Goal: Transaction & Acquisition: Purchase product/service

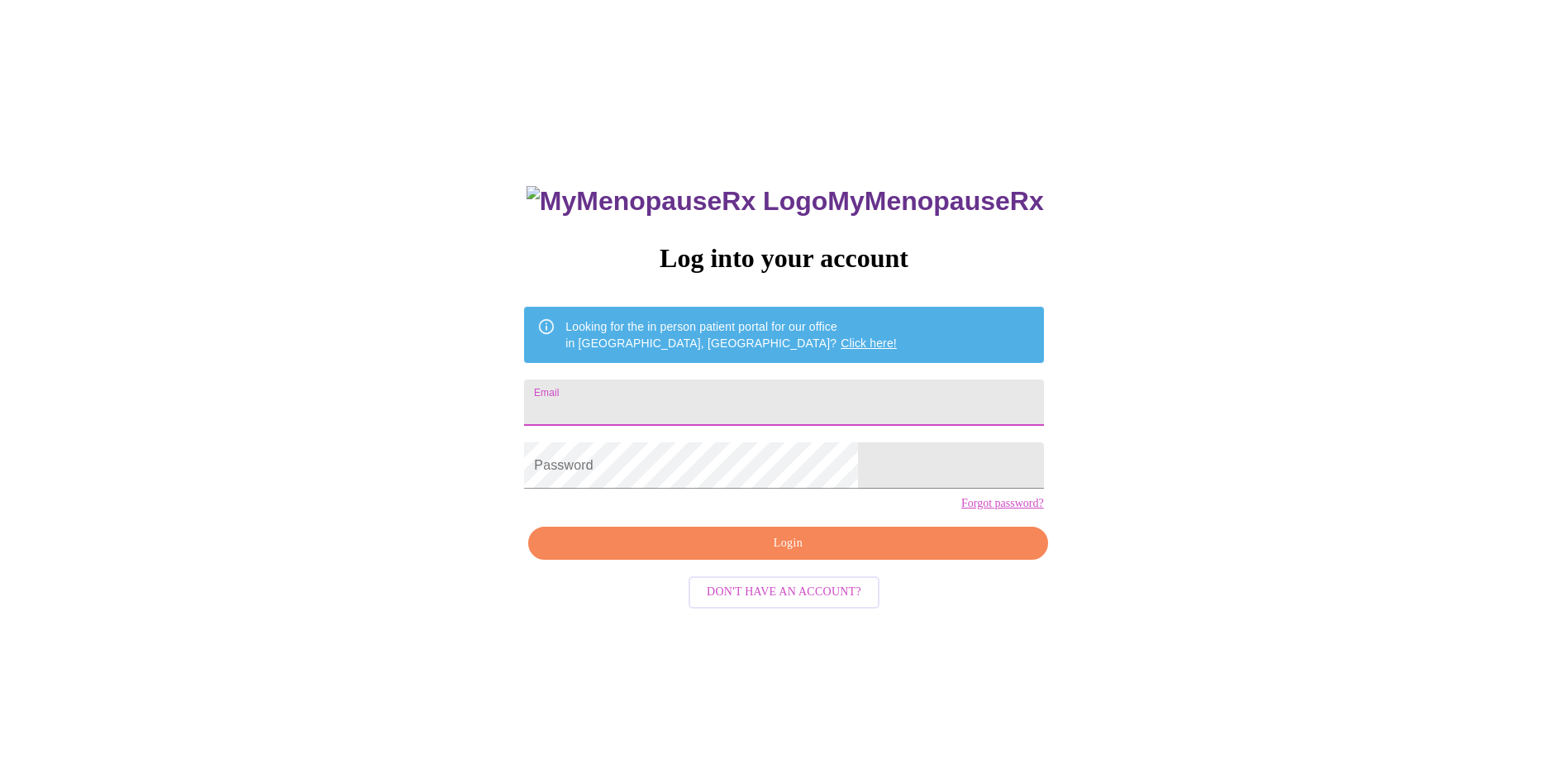
click at [771, 380] on input "Email" at bounding box center [783, 403] width 519 height 46
type input "[EMAIL_ADDRESS][DOMAIN_NAME]"
click at [790, 554] on span "Login" at bounding box center [788, 544] width 481 height 20
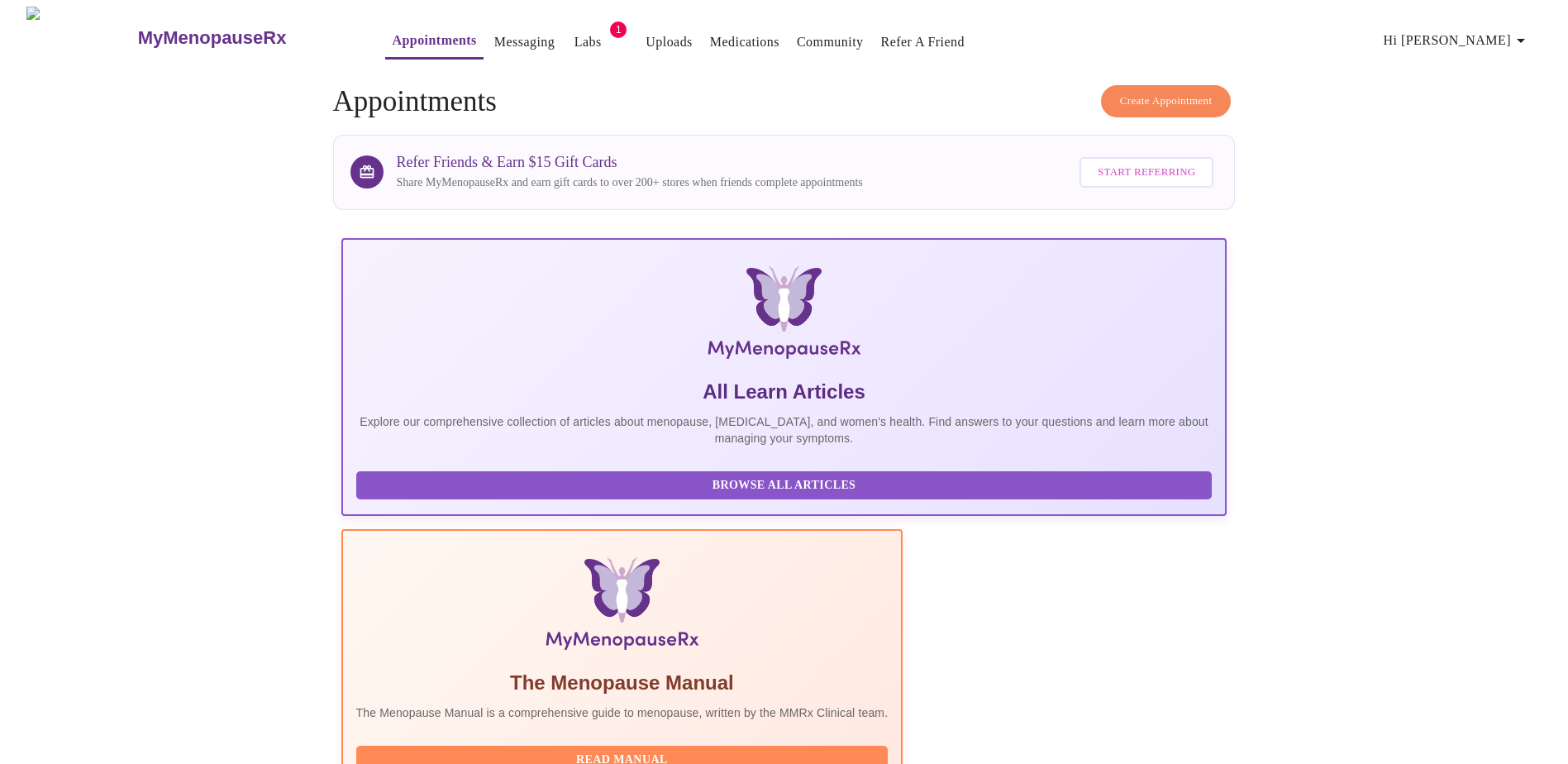
click at [574, 31] on link "Labs" at bounding box center [588, 42] width 27 height 23
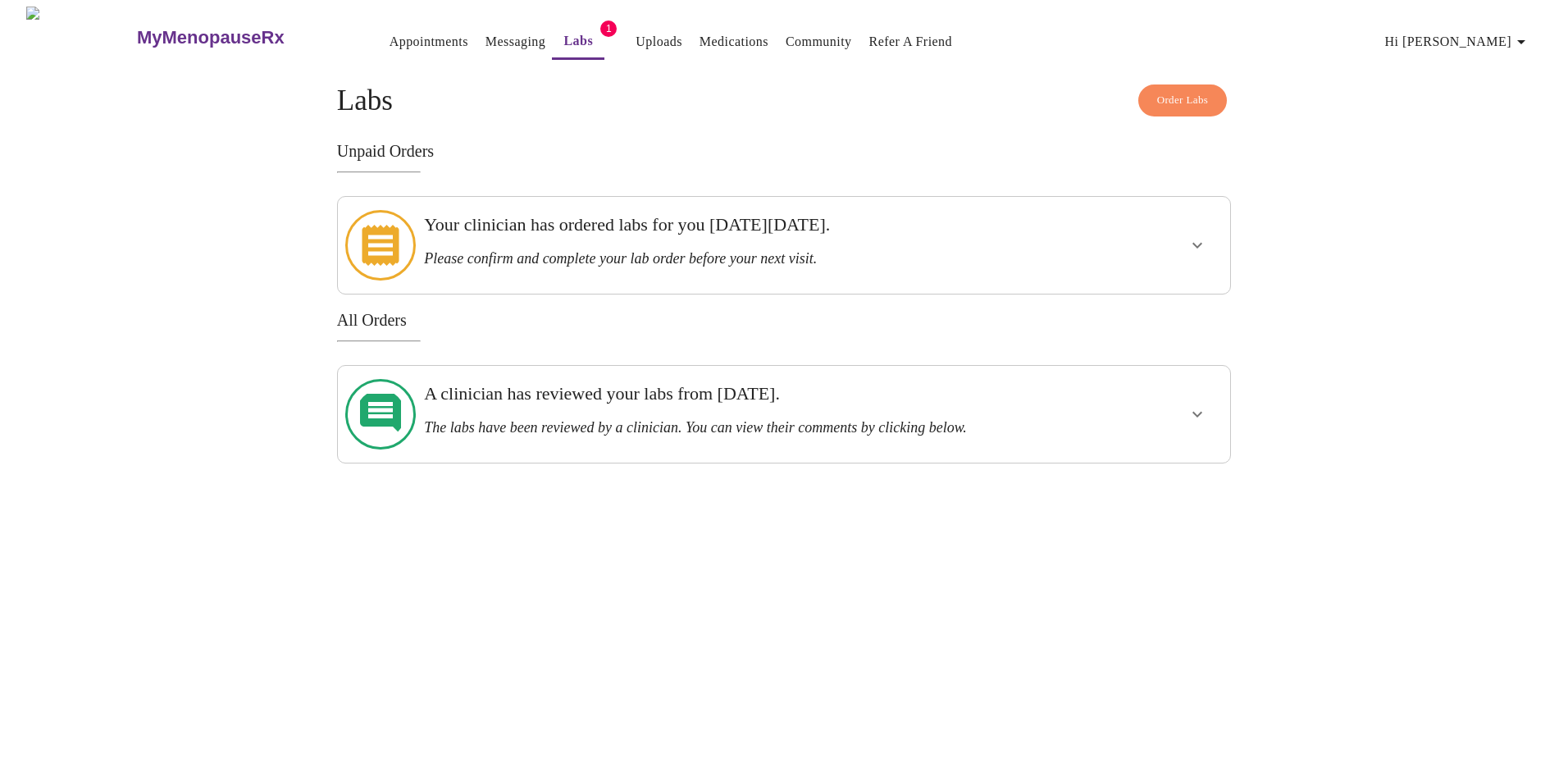
click at [1025, 237] on div "Your clinician has ordered labs for you [DATE][DATE]. Please confirm and comple…" at bounding box center [740, 241] width 633 height 54
click at [1192, 235] on icon "show more" at bounding box center [1198, 245] width 19 height 19
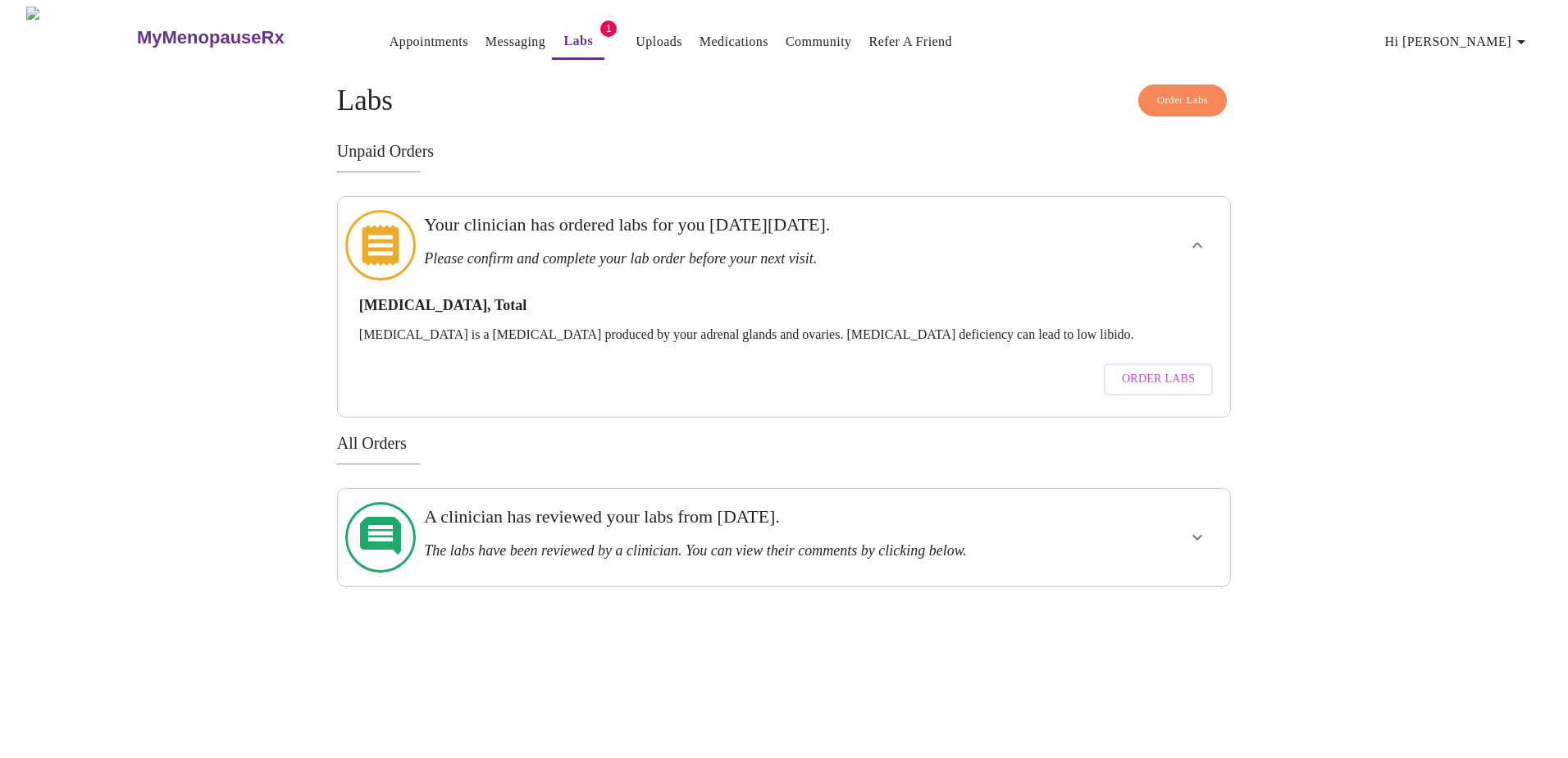
click at [1169, 369] on span "Order Labs" at bounding box center [1158, 379] width 73 height 20
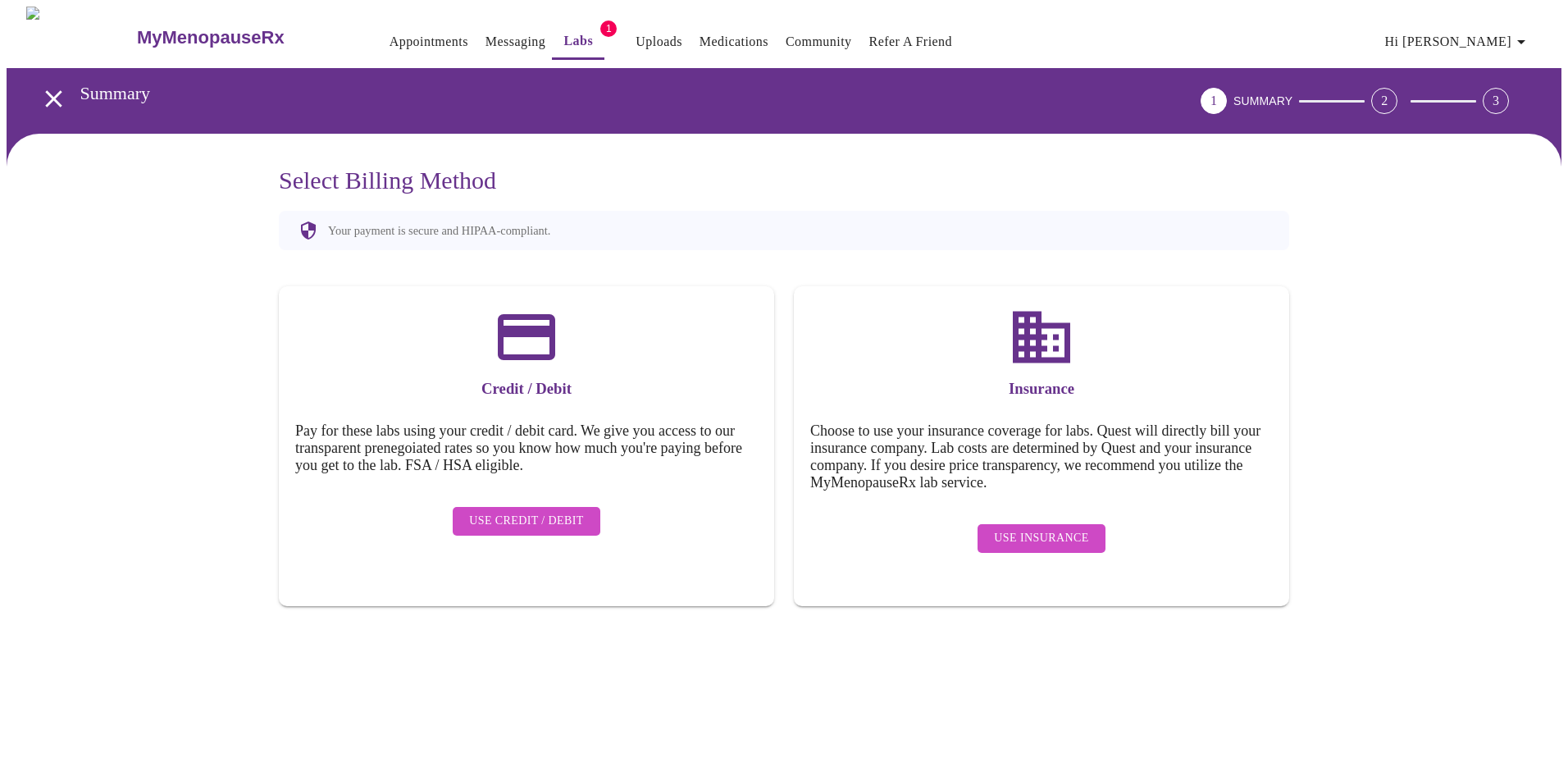
click at [559, 511] on span "Use Credit / Debit" at bounding box center [526, 521] width 115 height 20
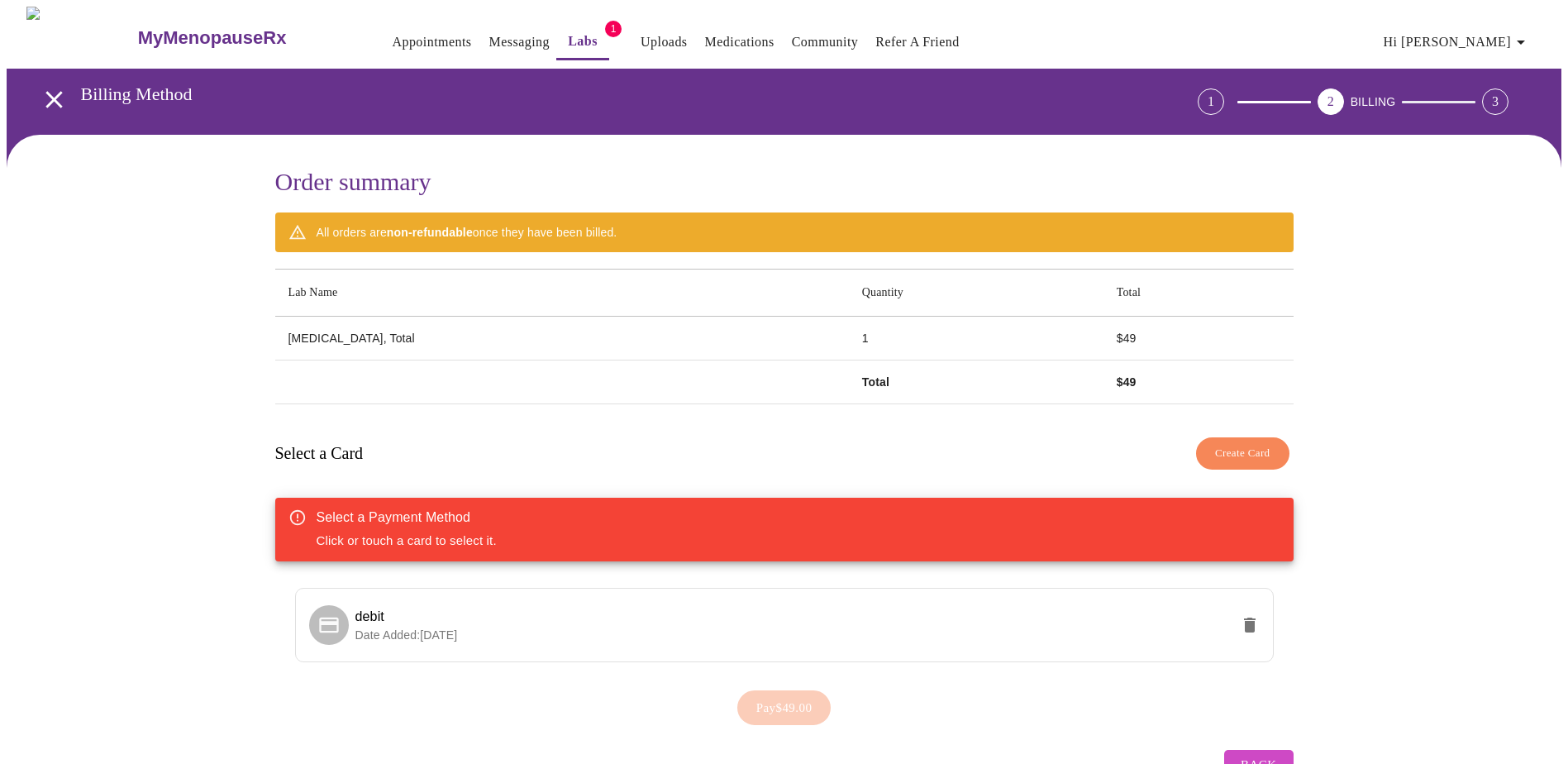
click at [489, 31] on link "Messaging" at bounding box center [519, 42] width 60 height 23
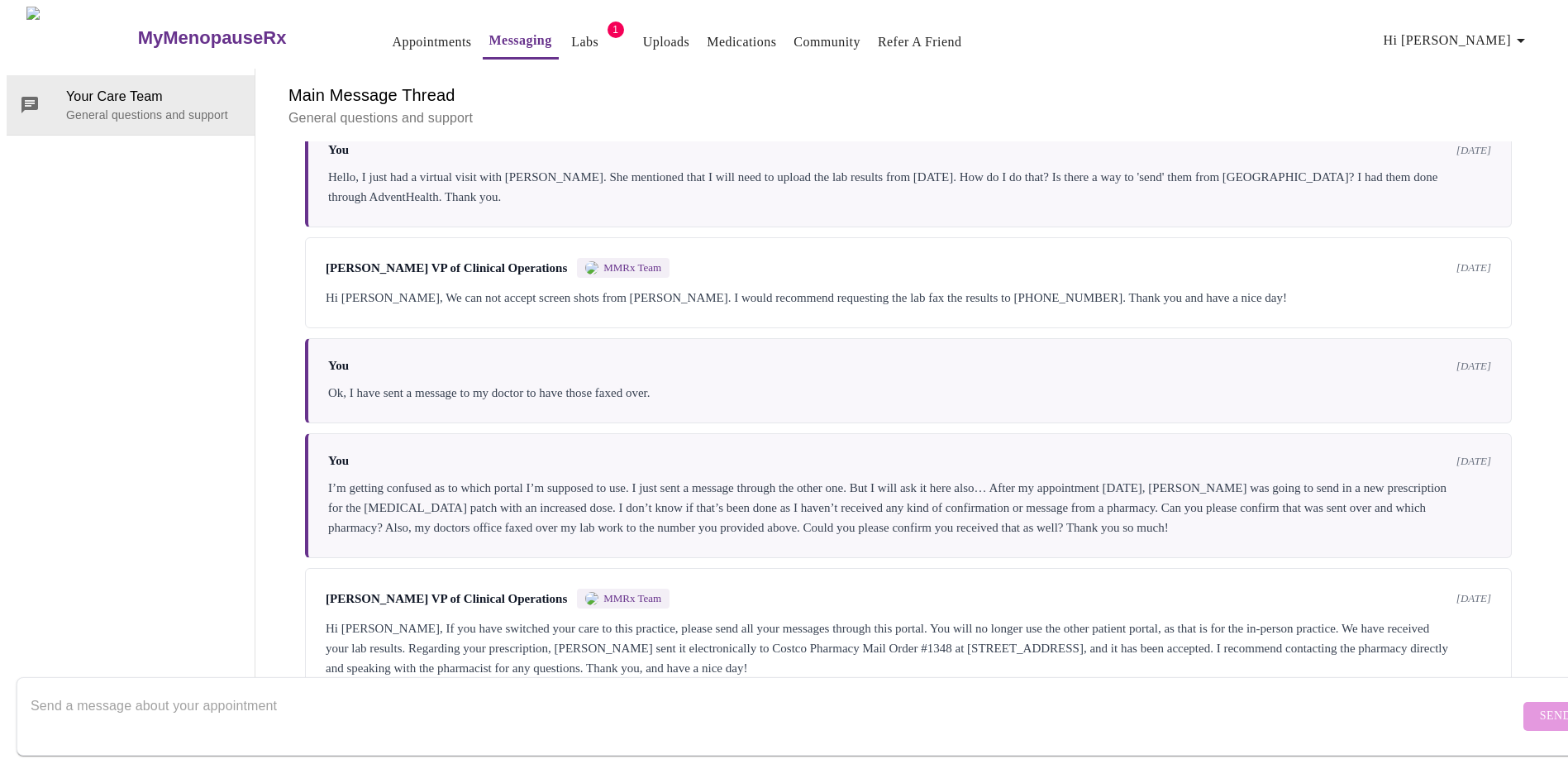
scroll to position [113, 0]
click at [165, 699] on textarea "Send a message about your appointment" at bounding box center [775, 716] width 1488 height 53
type textarea "h"
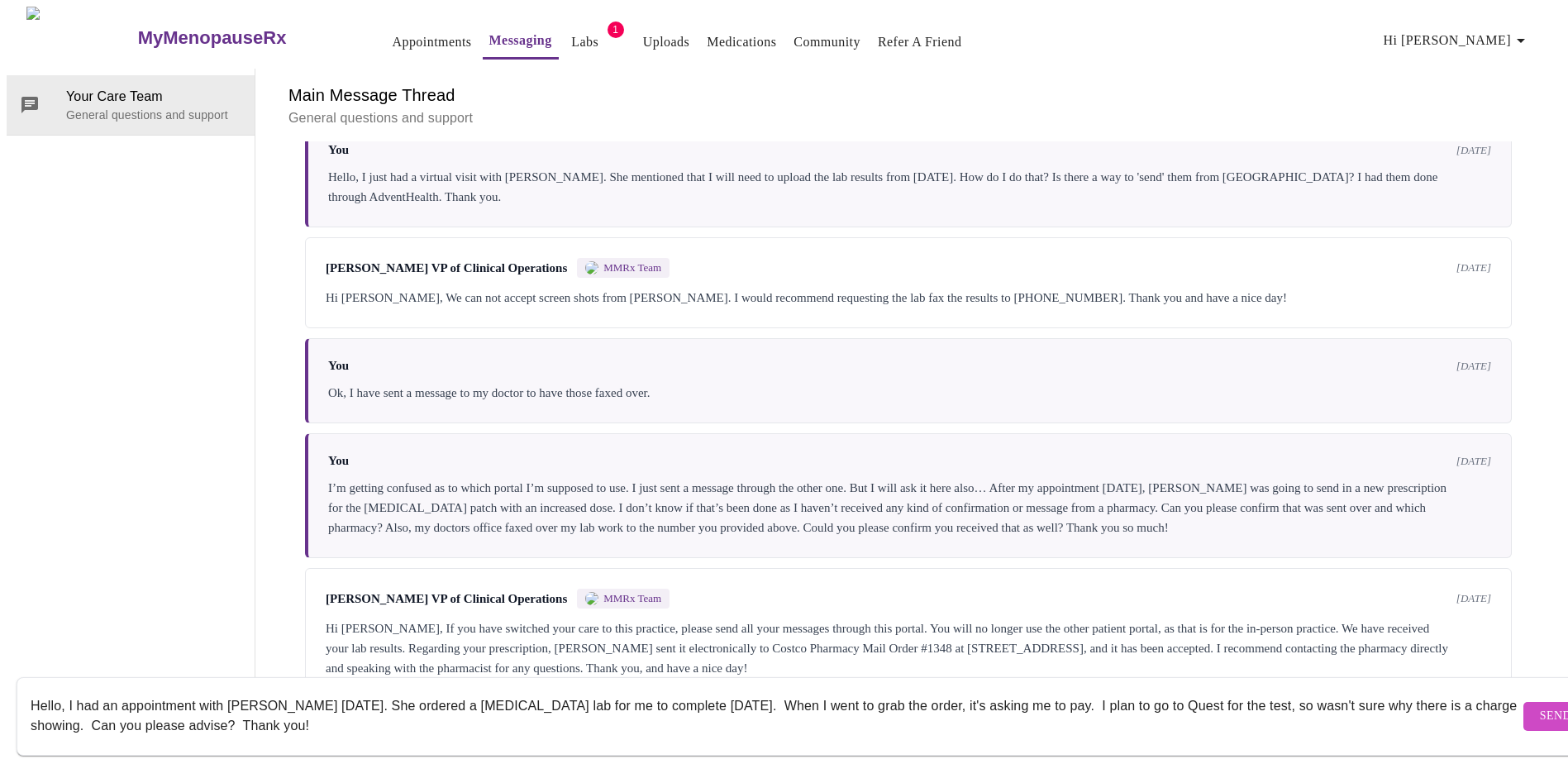
type textarea "Hello, I had an appointment with [PERSON_NAME] [DATE]. She ordered a [MEDICAL_D…"
click at [1540, 706] on span "Send" at bounding box center [1555, 716] width 31 height 20
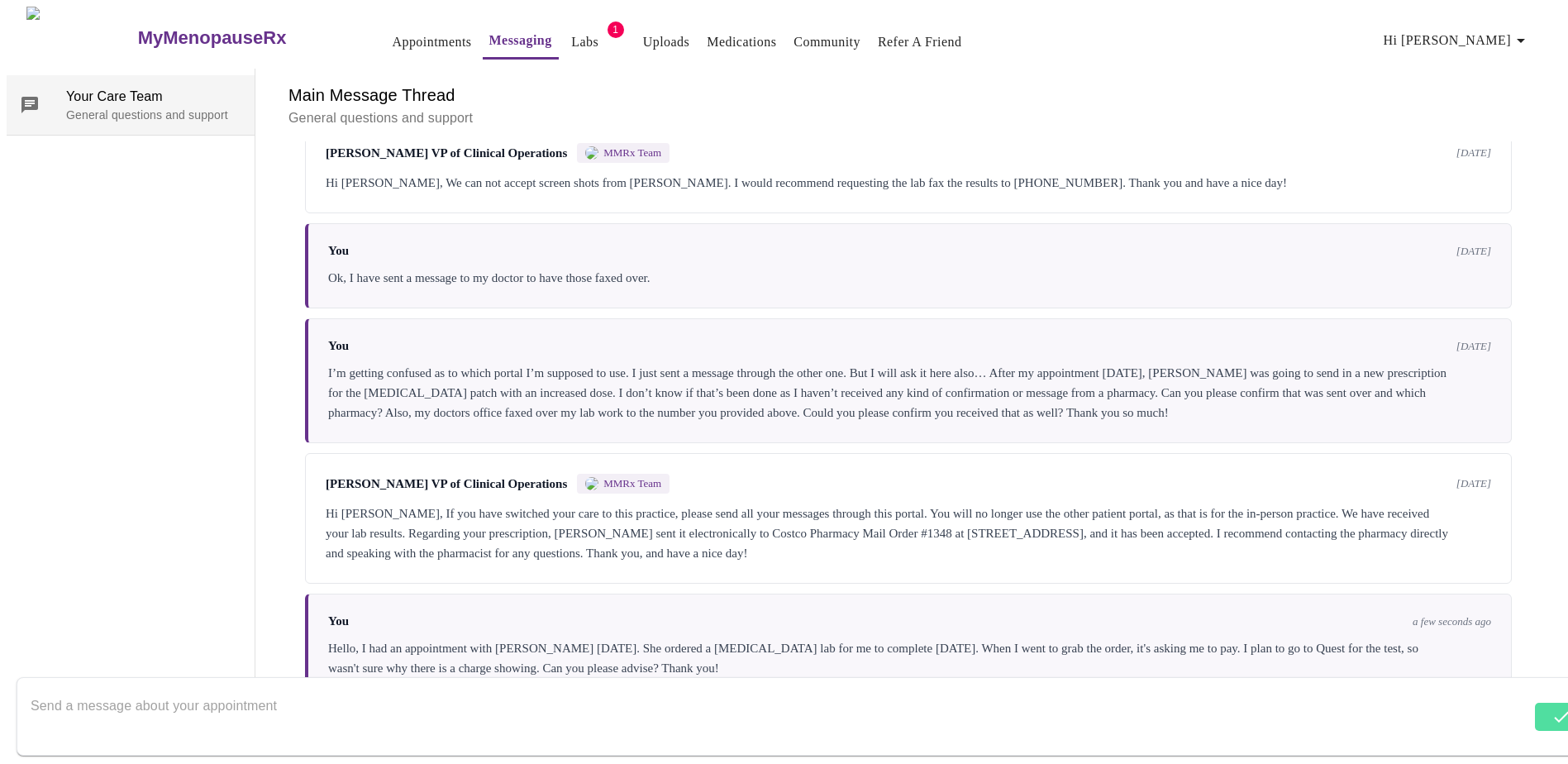
scroll to position [0, 0]
click at [572, 31] on link "Labs" at bounding box center [585, 42] width 27 height 23
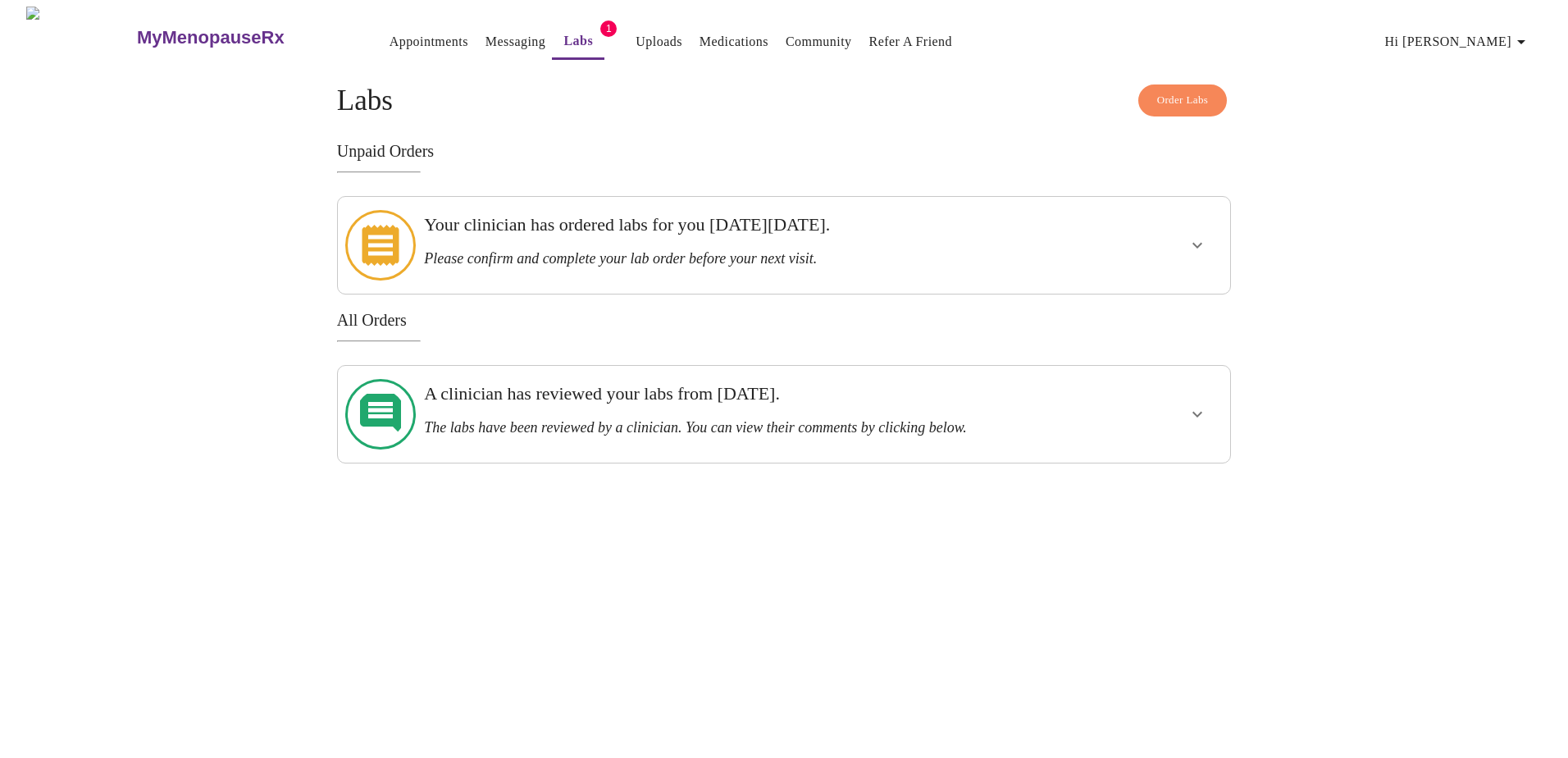
click at [1188, 242] on icon "show more" at bounding box center [1198, 245] width 19 height 19
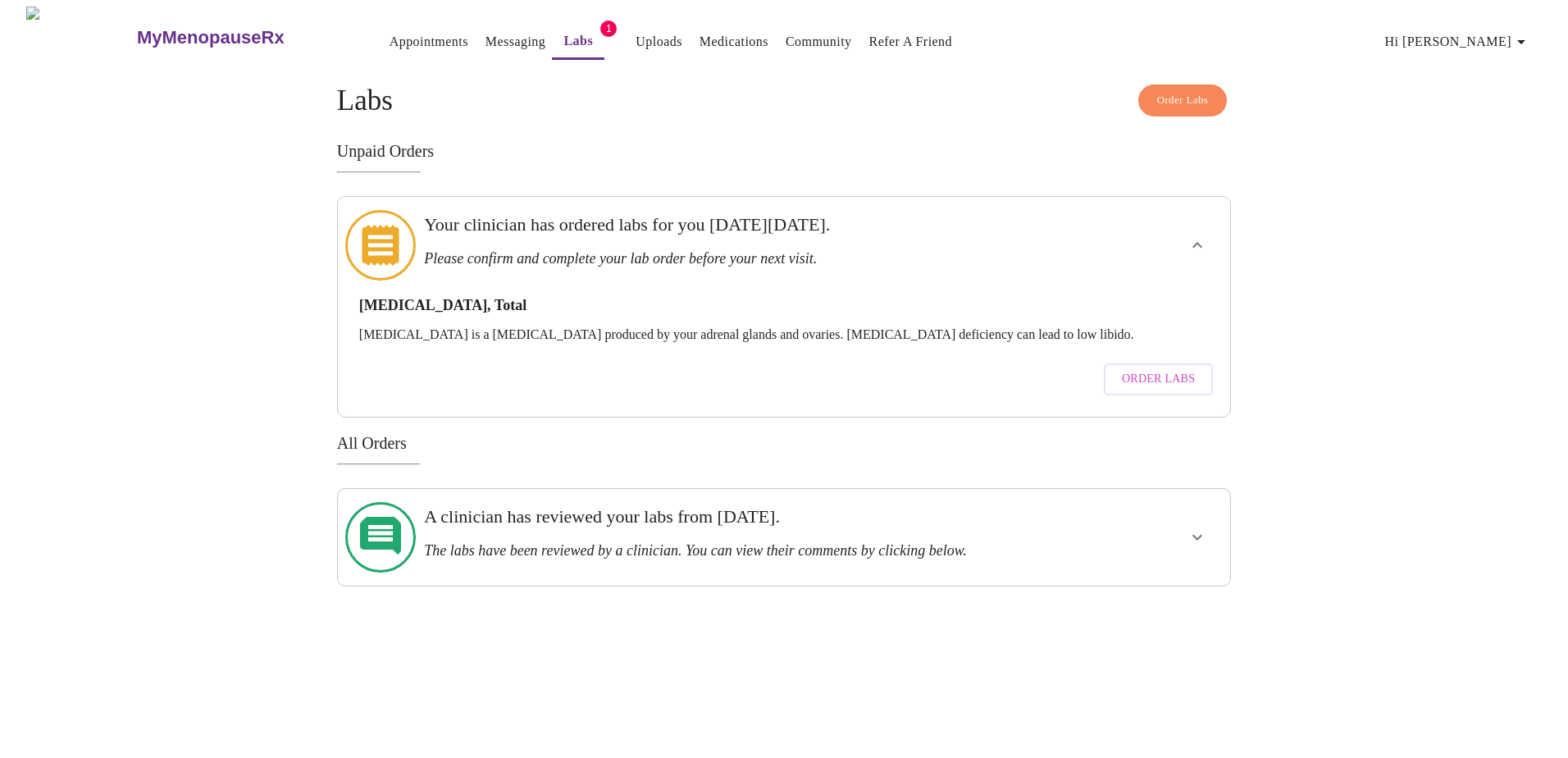
click at [486, 32] on link "Messaging" at bounding box center [515, 42] width 60 height 23
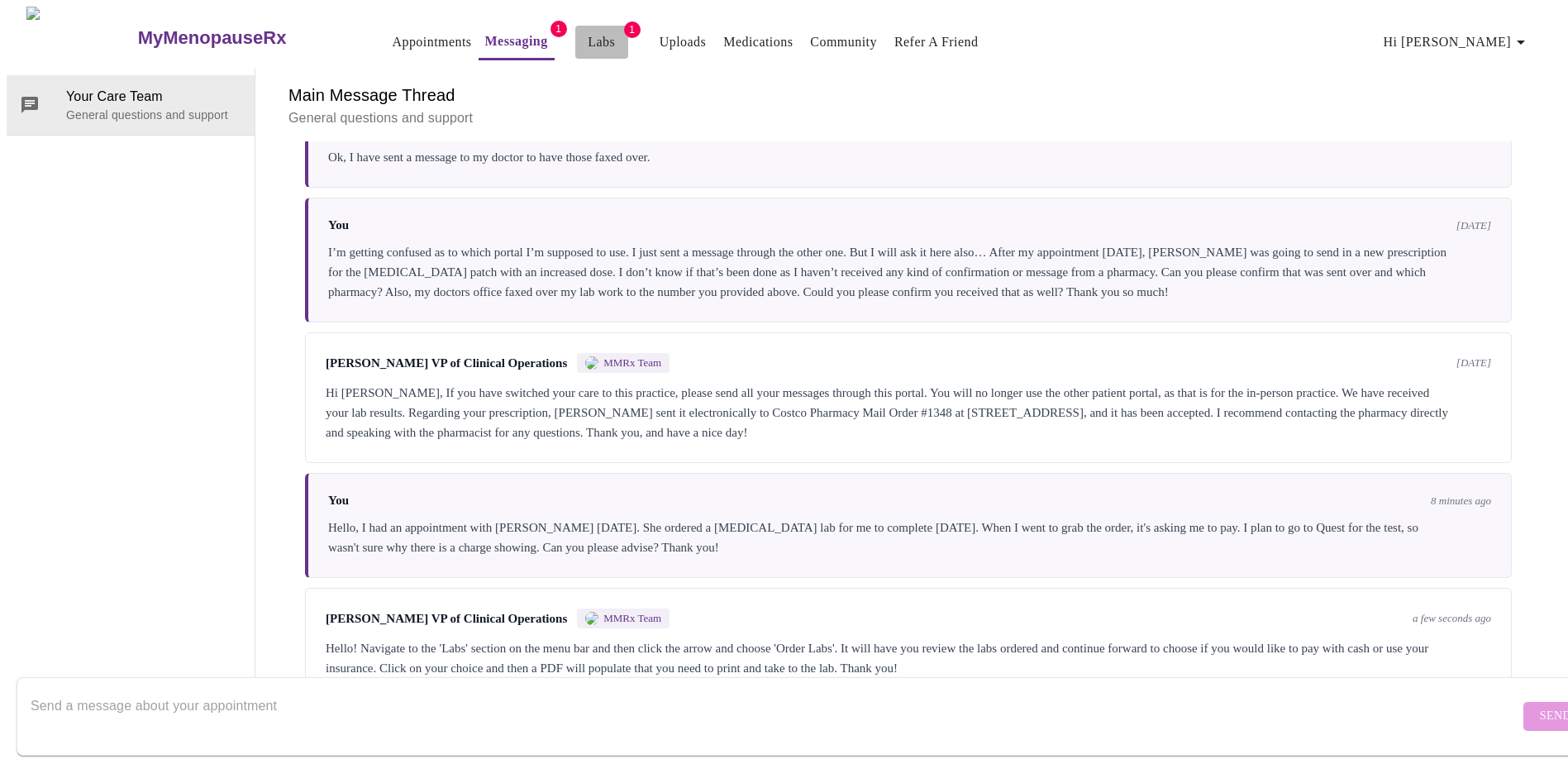
click at [588, 35] on link "Labs" at bounding box center [601, 42] width 27 height 23
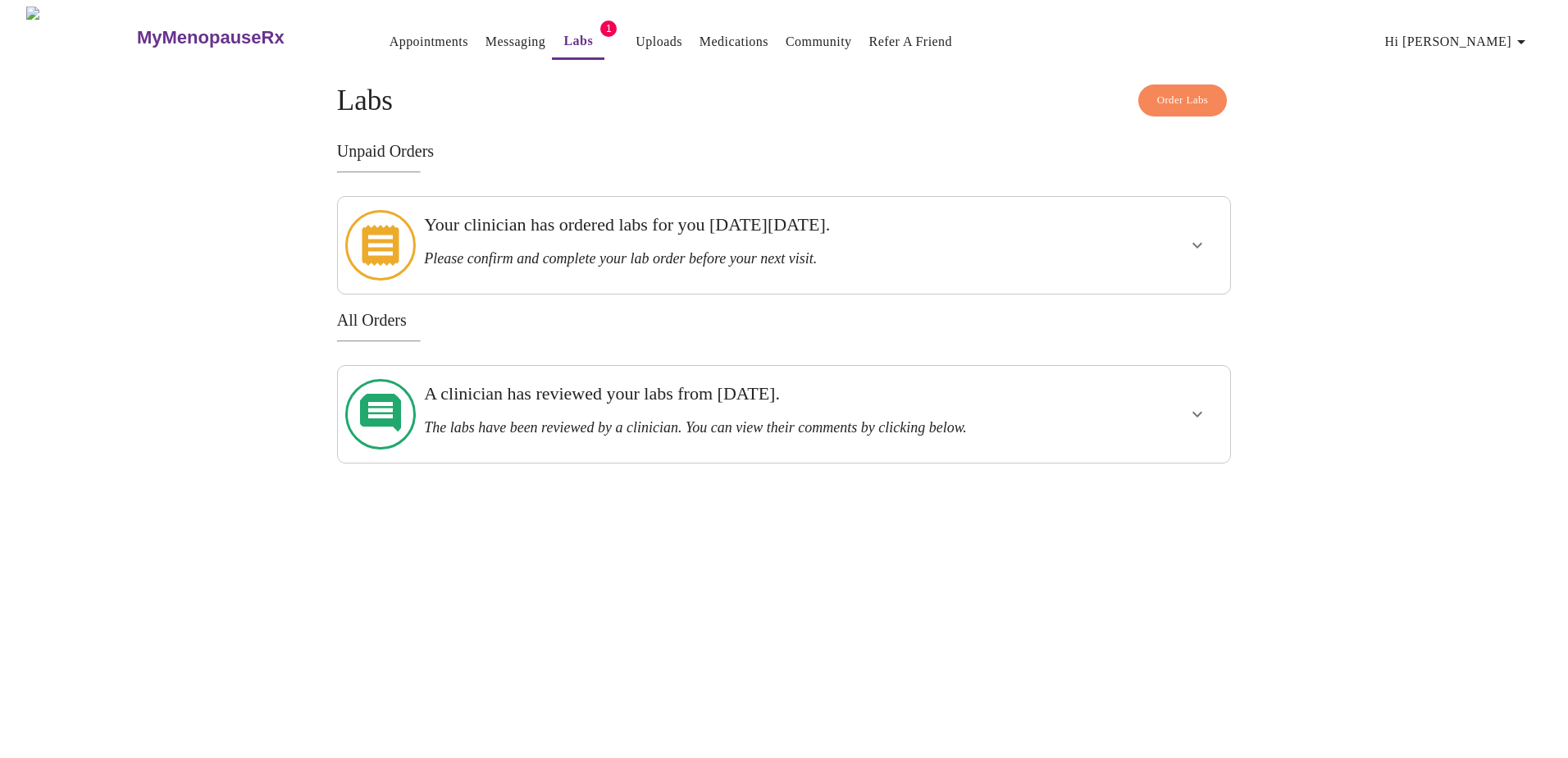
click at [1198, 243] on icon "show more" at bounding box center [1197, 246] width 10 height 6
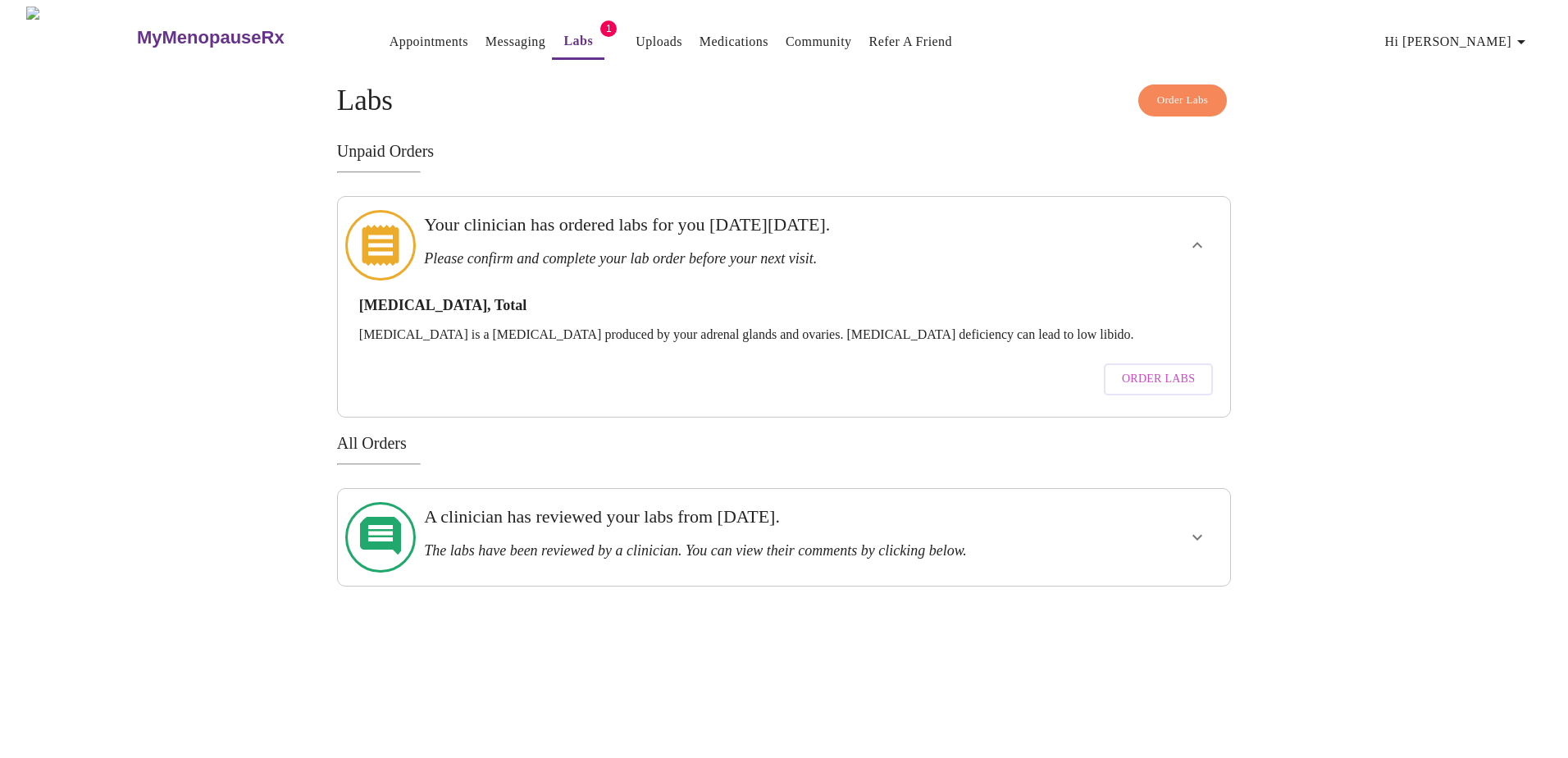
click at [1187, 369] on span "Order Labs" at bounding box center [1158, 379] width 73 height 20
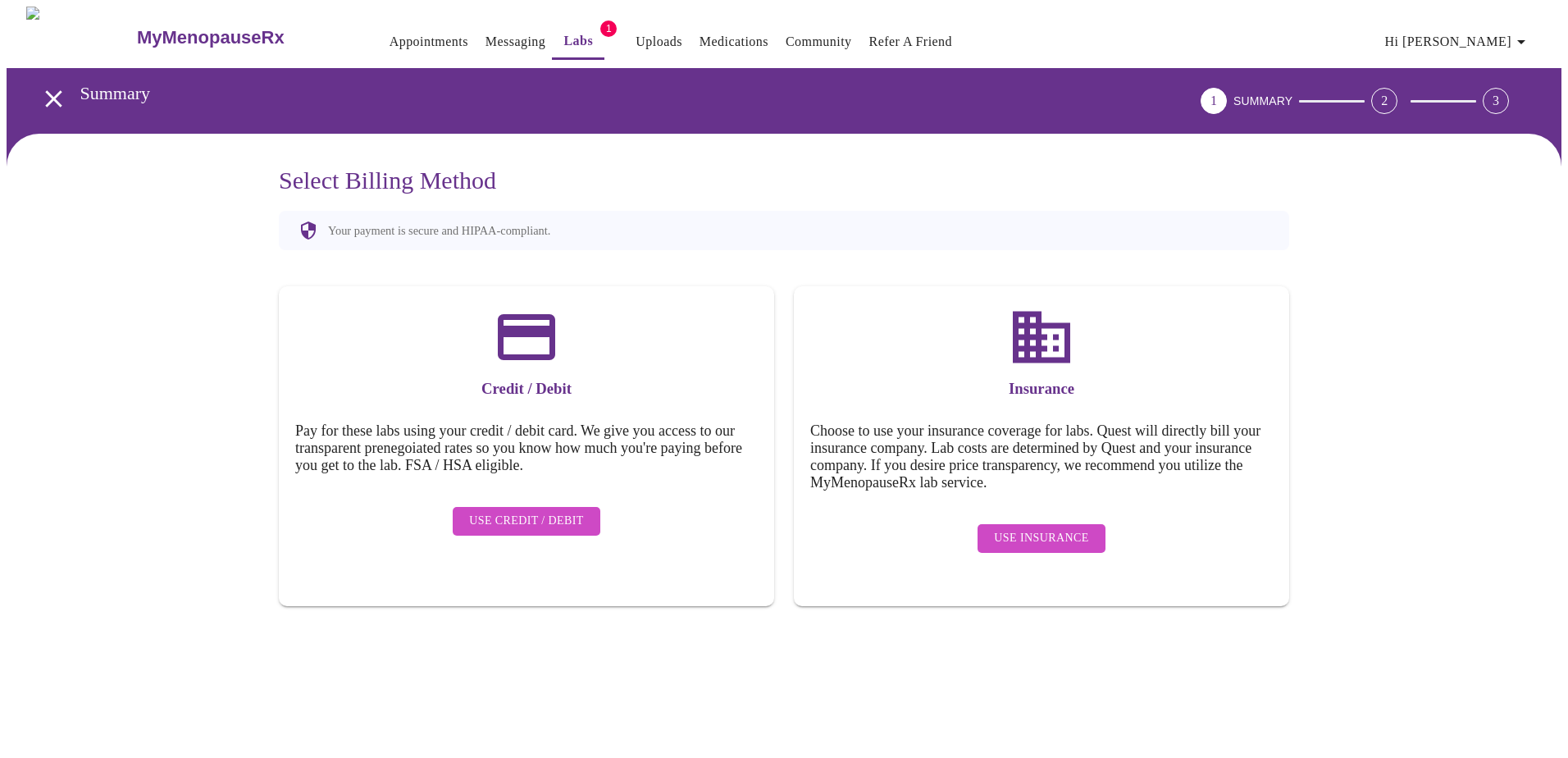
click at [1062, 529] on span "Use Insurance" at bounding box center [1040, 538] width 94 height 20
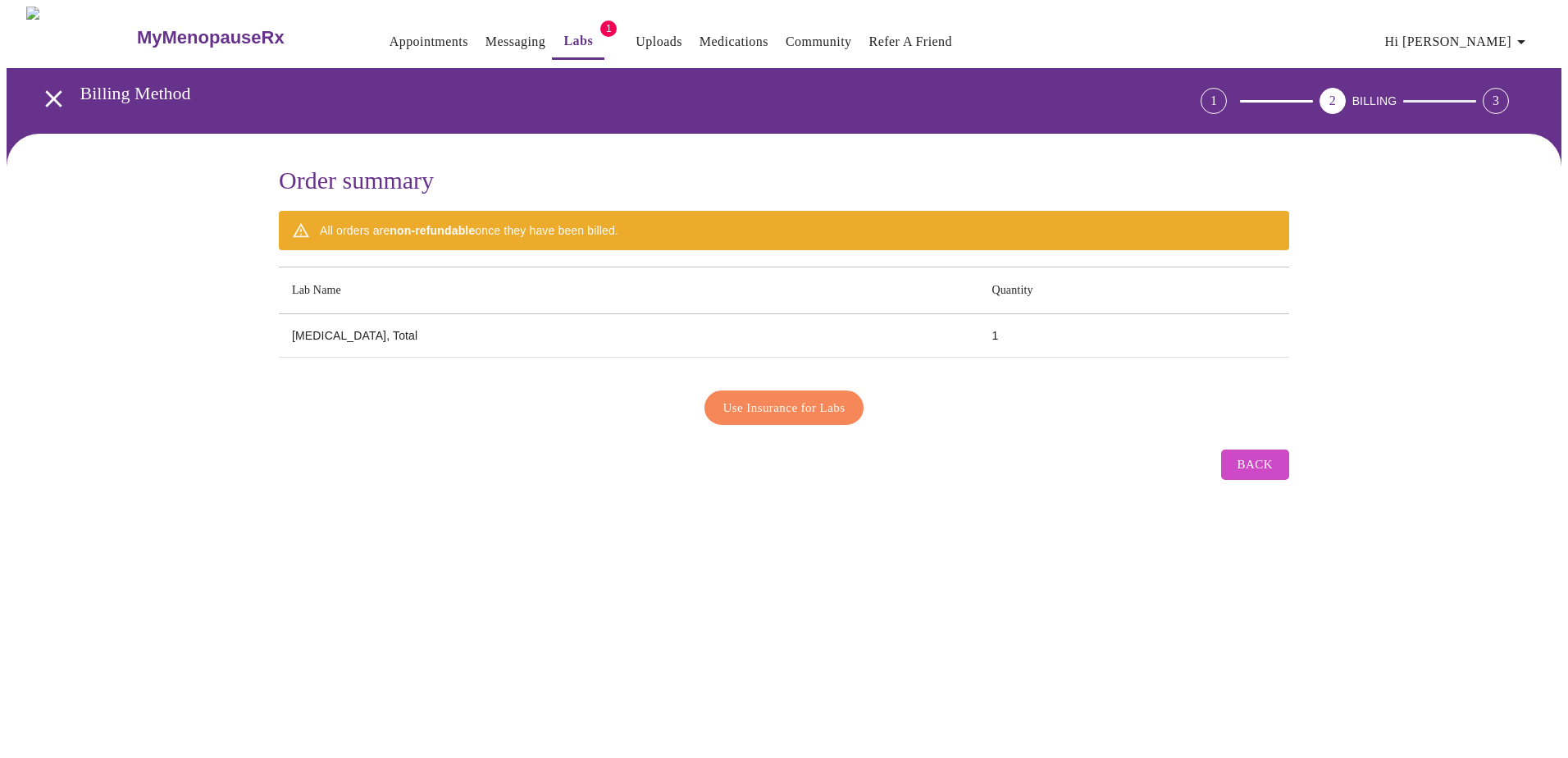
click at [778, 399] on span "Use Insurance for Labs" at bounding box center [784, 408] width 122 height 21
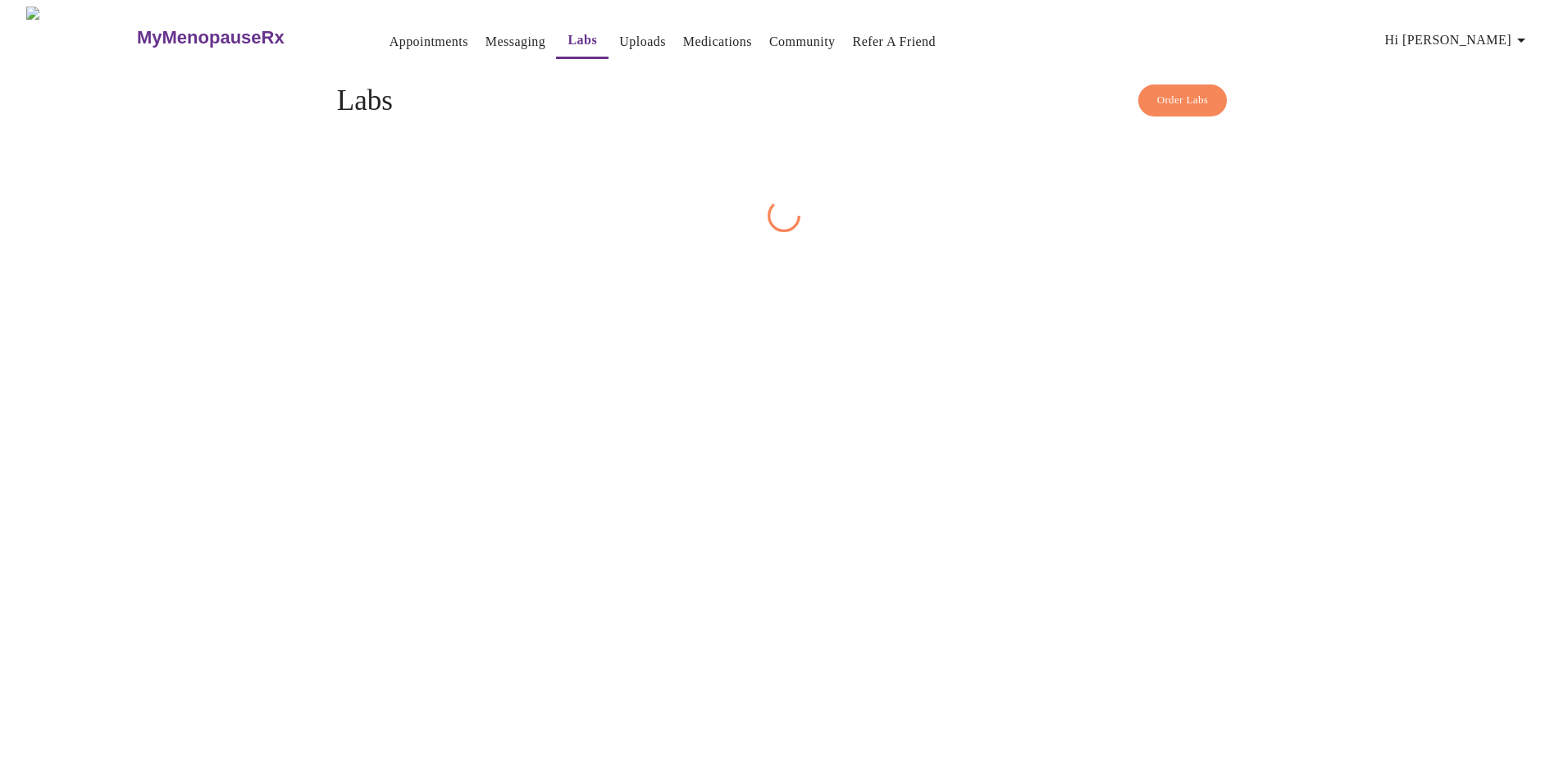
click at [1254, 232] on div "MyMenopauseRx Appointments Messaging Labs Uploads Medications Community Refer a…" at bounding box center [783, 119] width 1555 height 226
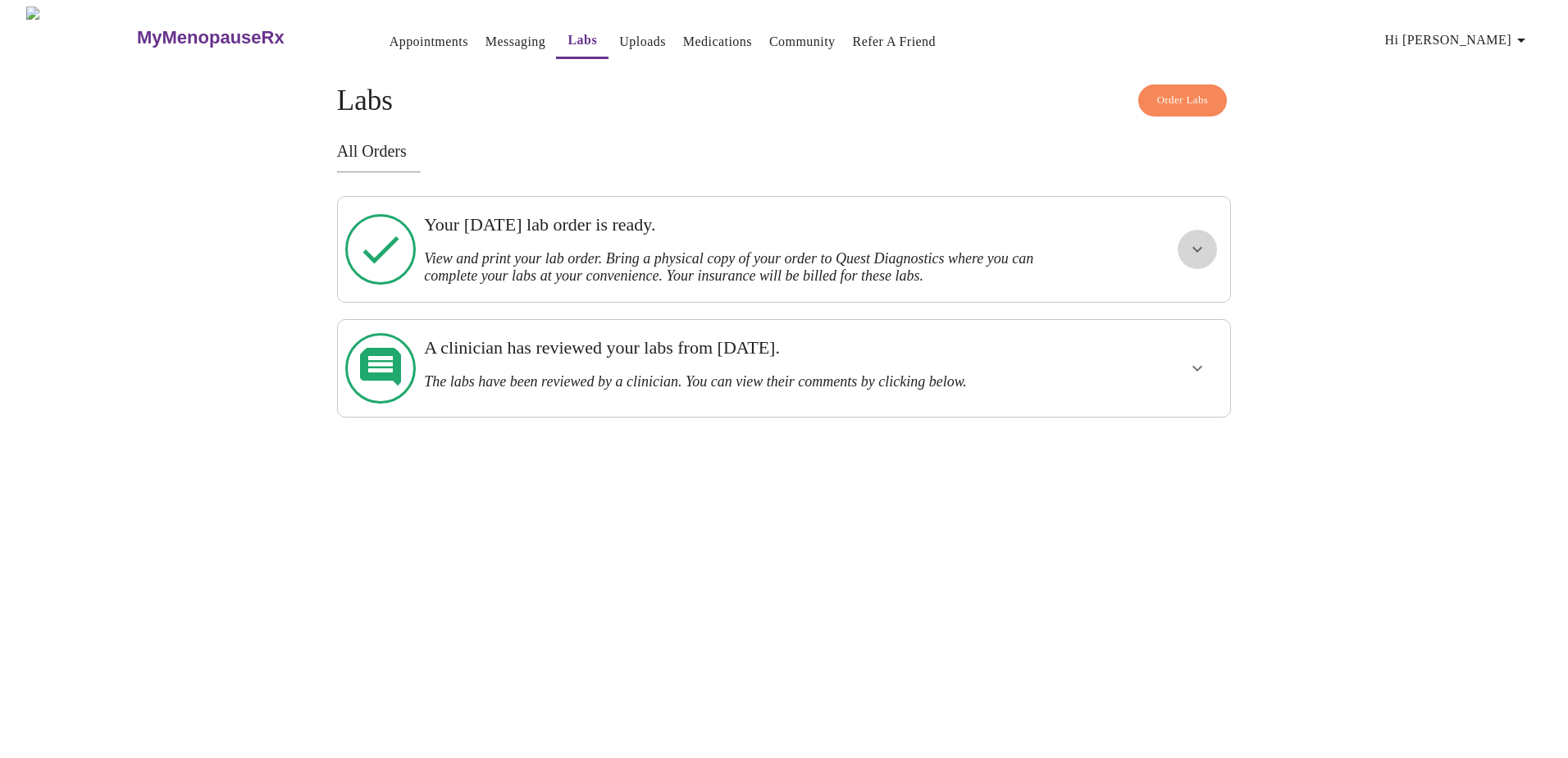
click at [1202, 245] on icon "show more" at bounding box center [1198, 249] width 19 height 19
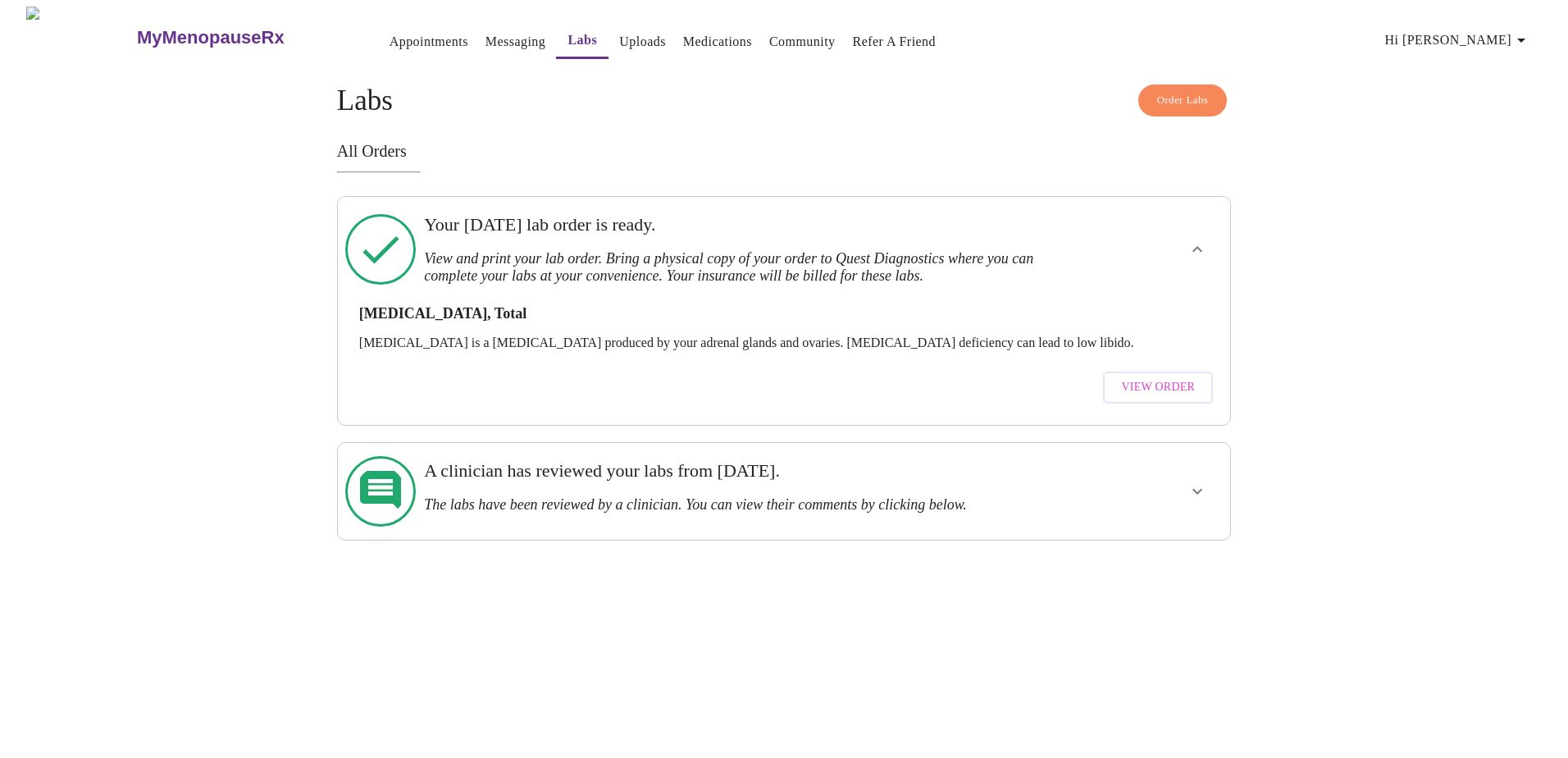
click at [1164, 380] on span "View Order" at bounding box center [1158, 387] width 74 height 20
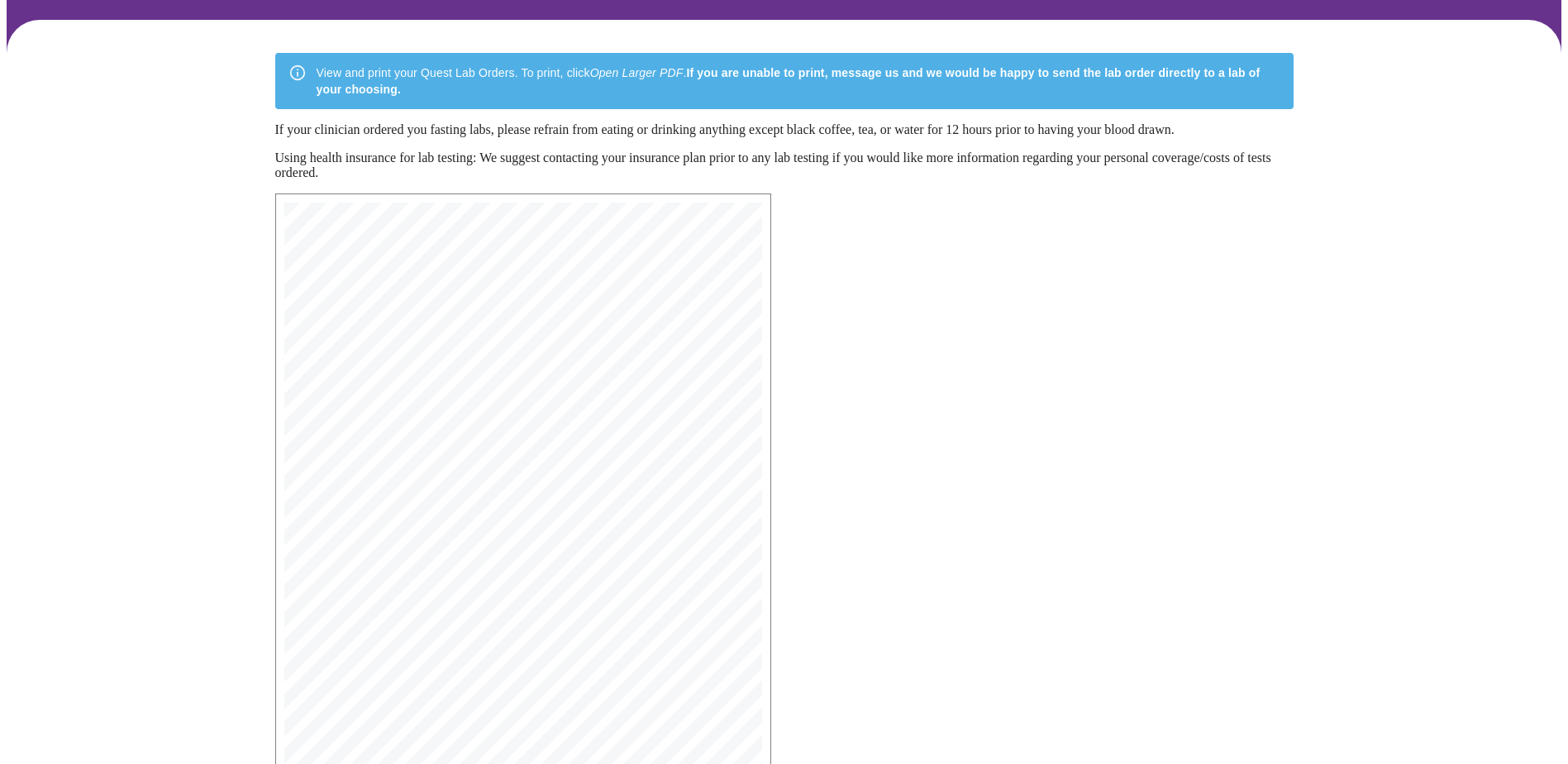
scroll to position [248, 0]
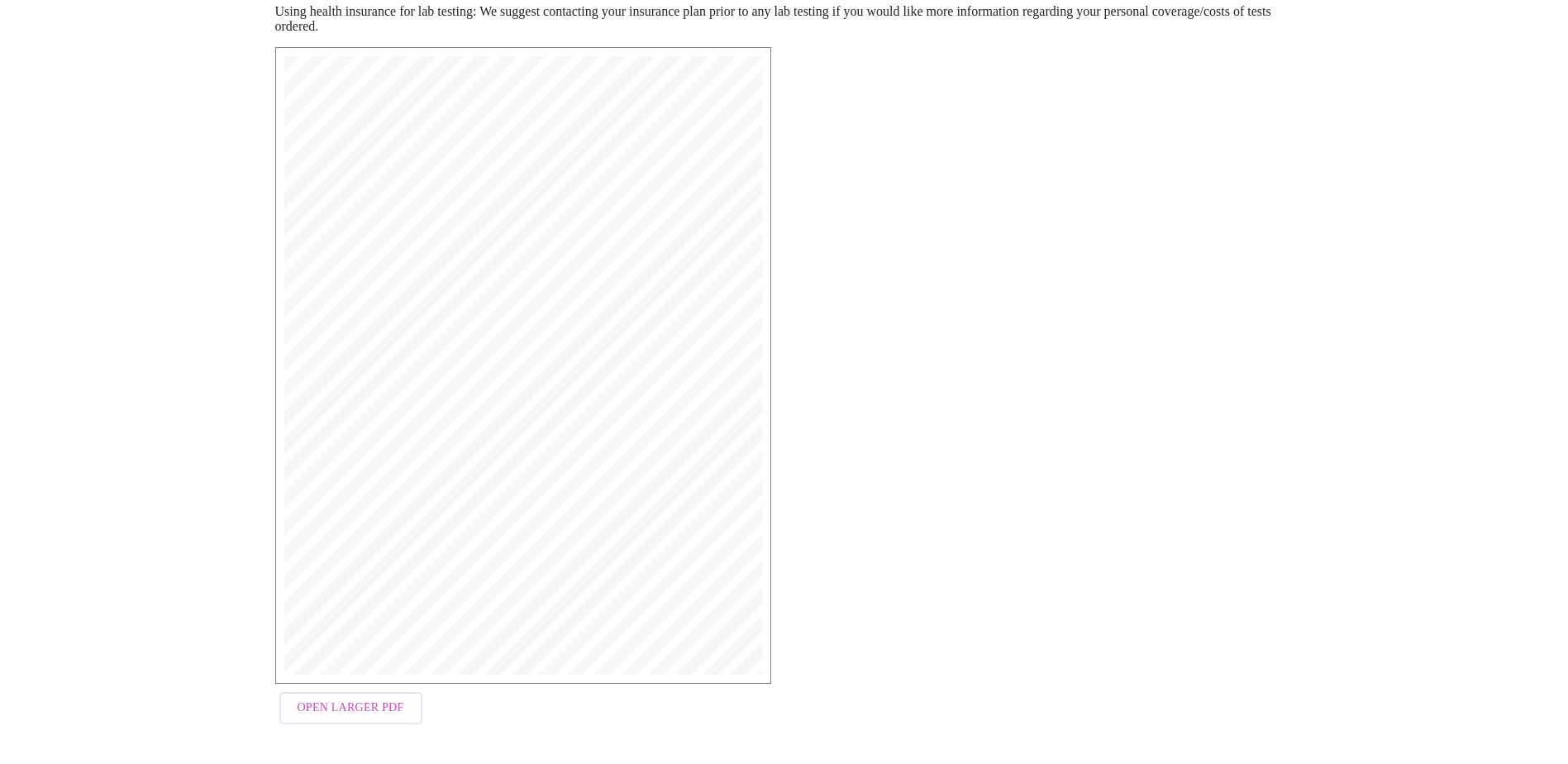
click at [375, 714] on span "Open Larger PDF" at bounding box center [350, 707] width 107 height 20
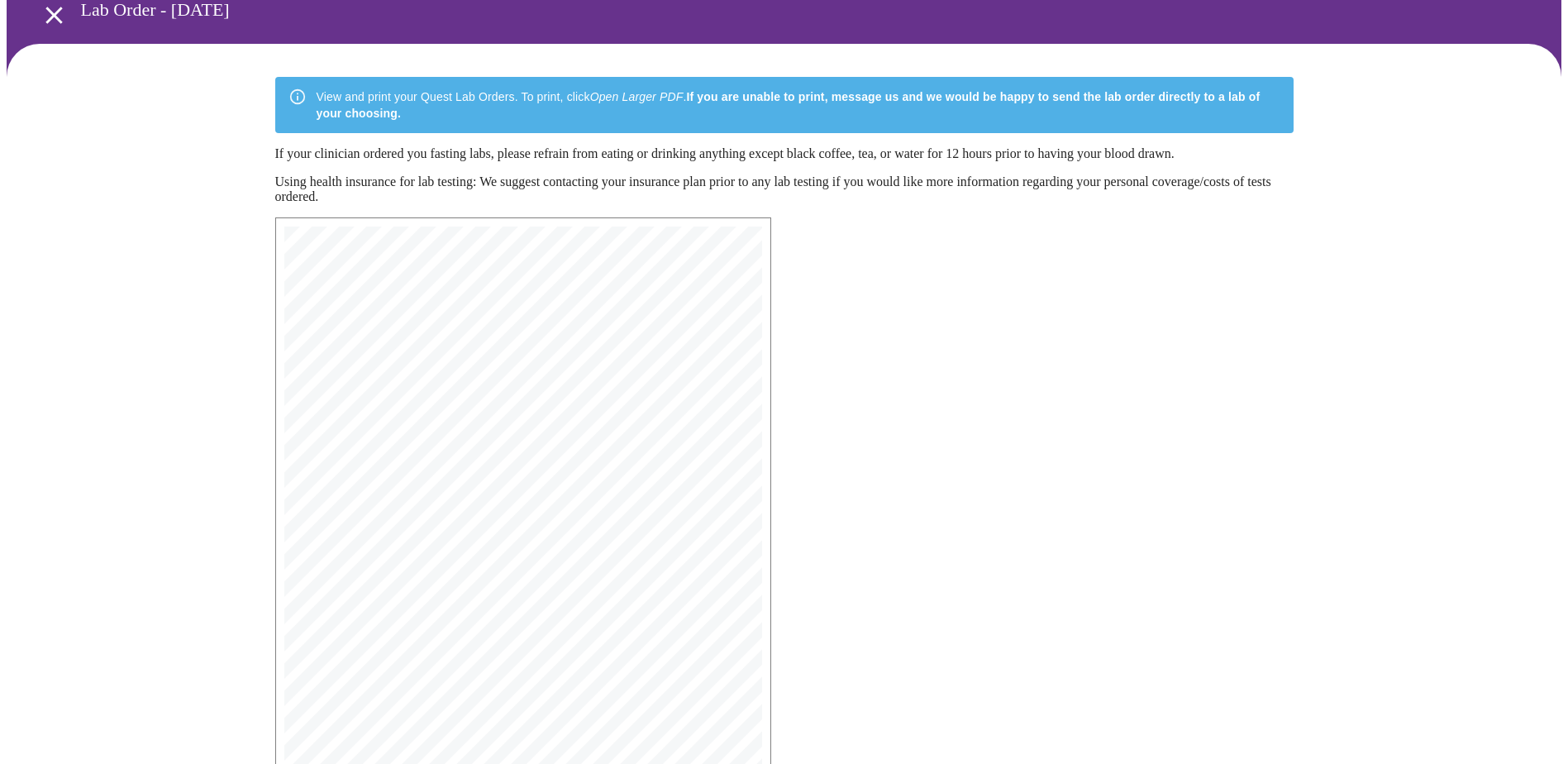
scroll to position [0, 0]
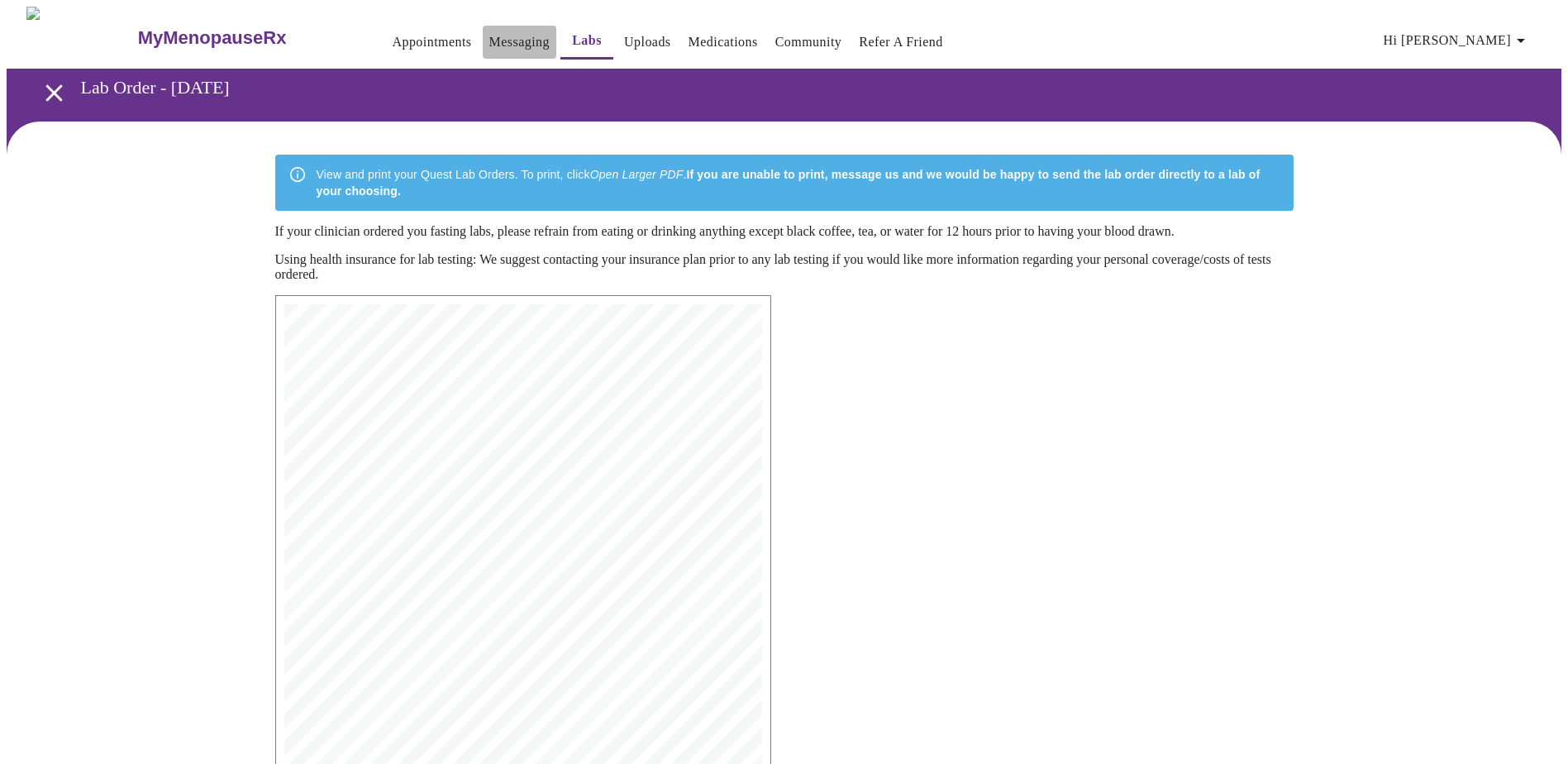
click at [489, 41] on link "Messaging" at bounding box center [519, 42] width 60 height 23
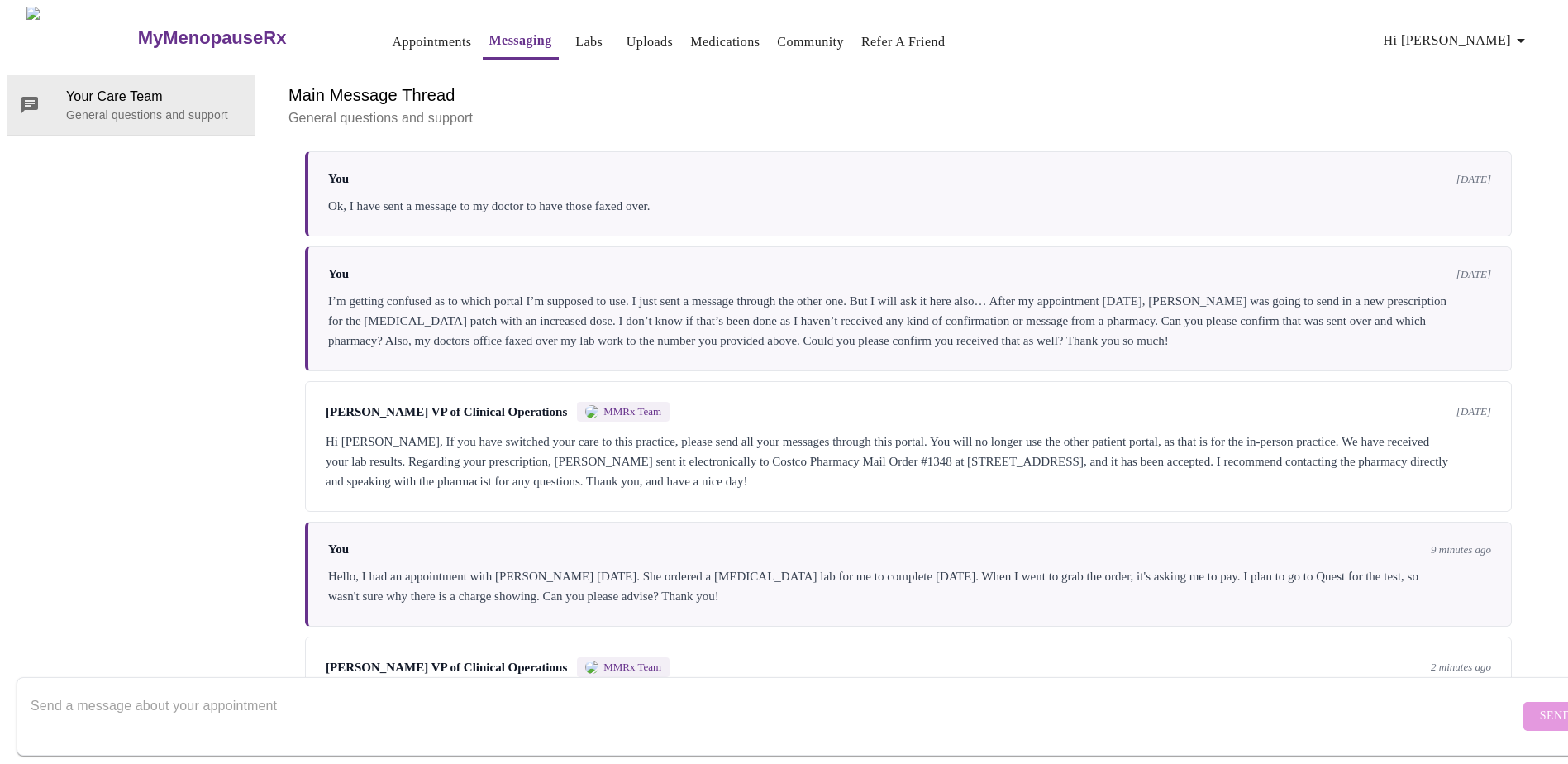
scroll to position [357, 0]
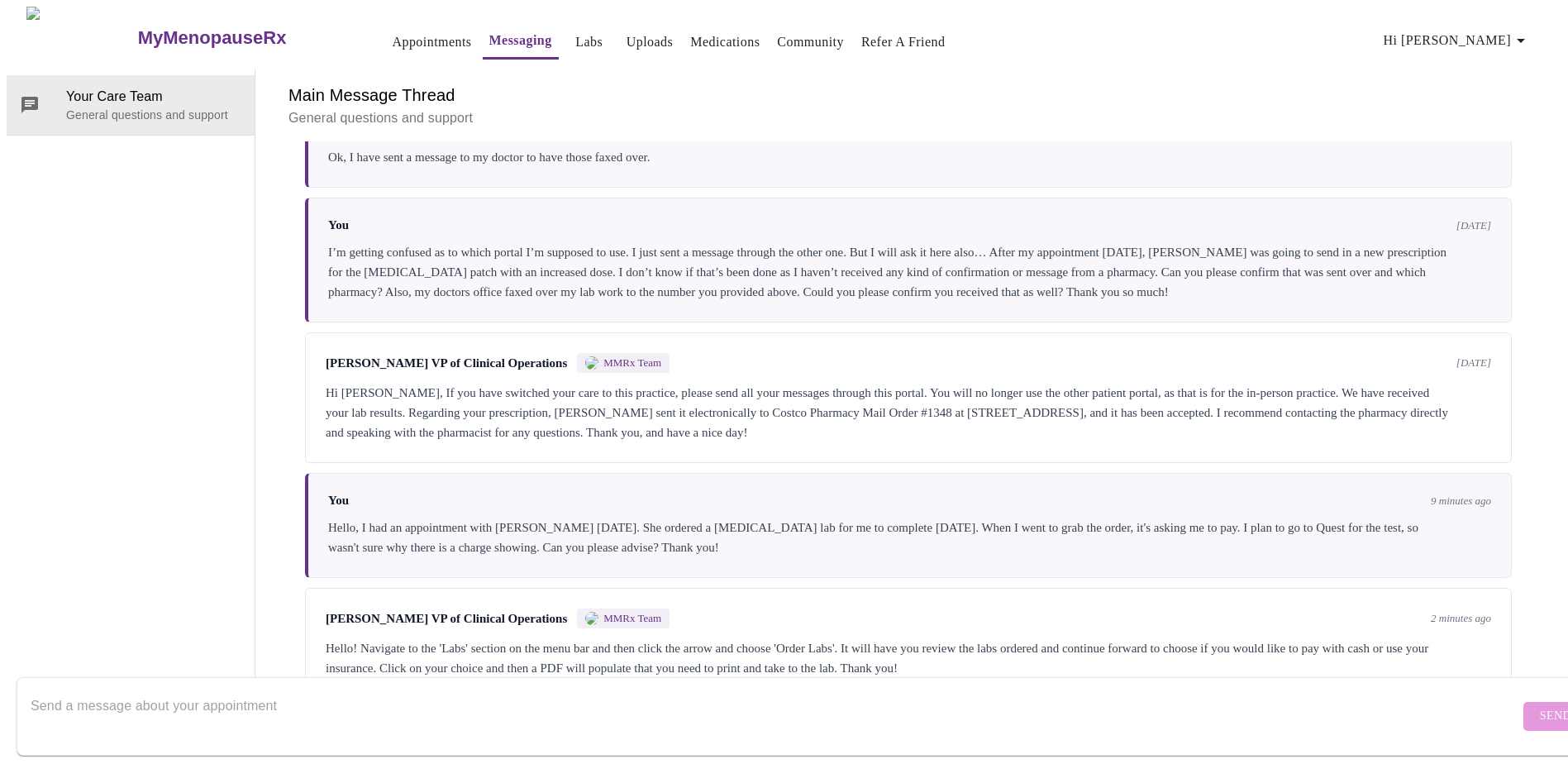
click at [1295, 690] on textarea "Send a message about your appointment" at bounding box center [775, 716] width 1488 height 53
type textarea "Ah, ok. Thank you!"
click at [1540, 706] on span "Send" at bounding box center [1555, 716] width 31 height 20
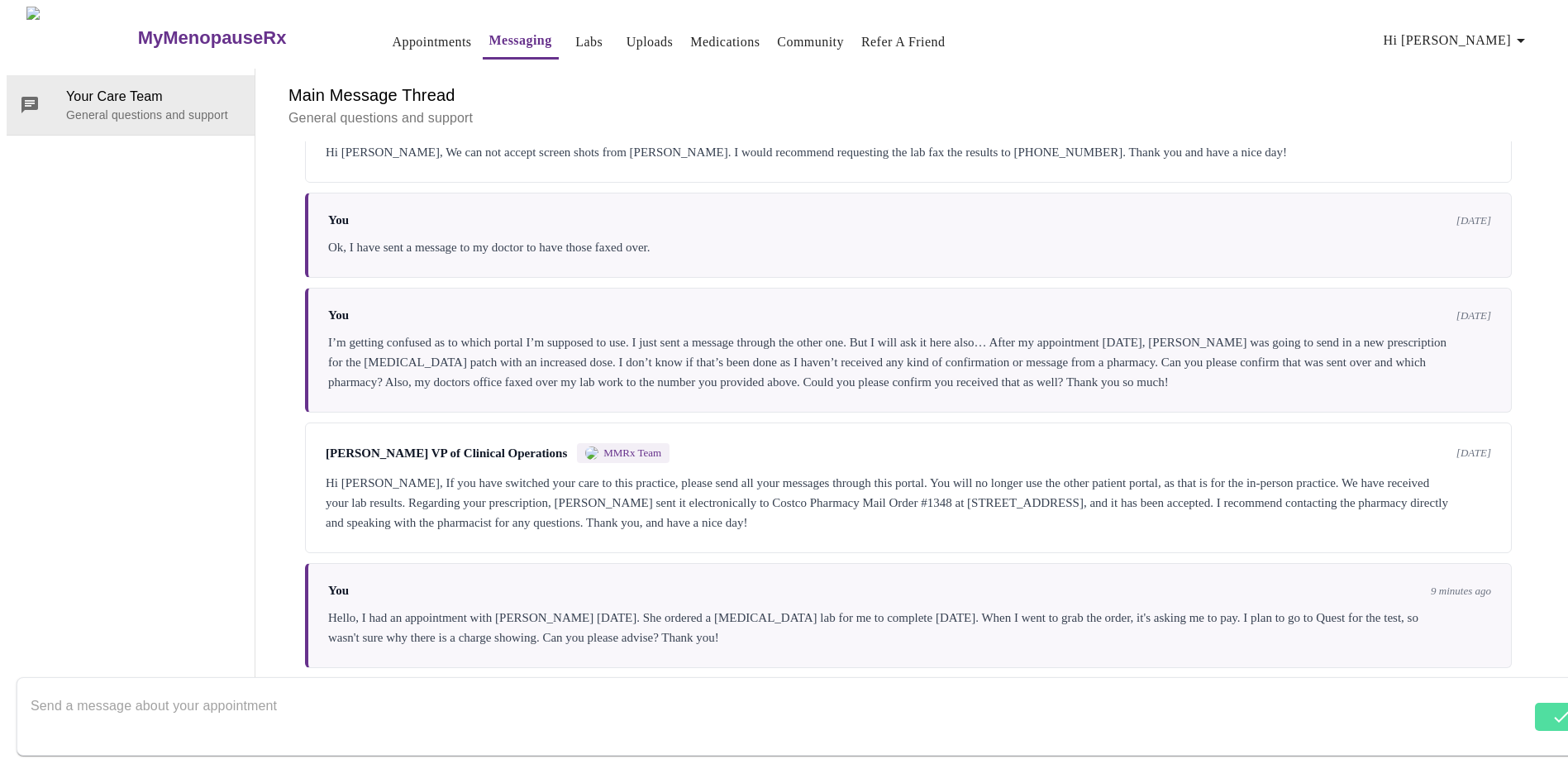
scroll to position [456, 0]
